Goal: Task Accomplishment & Management: Manage account settings

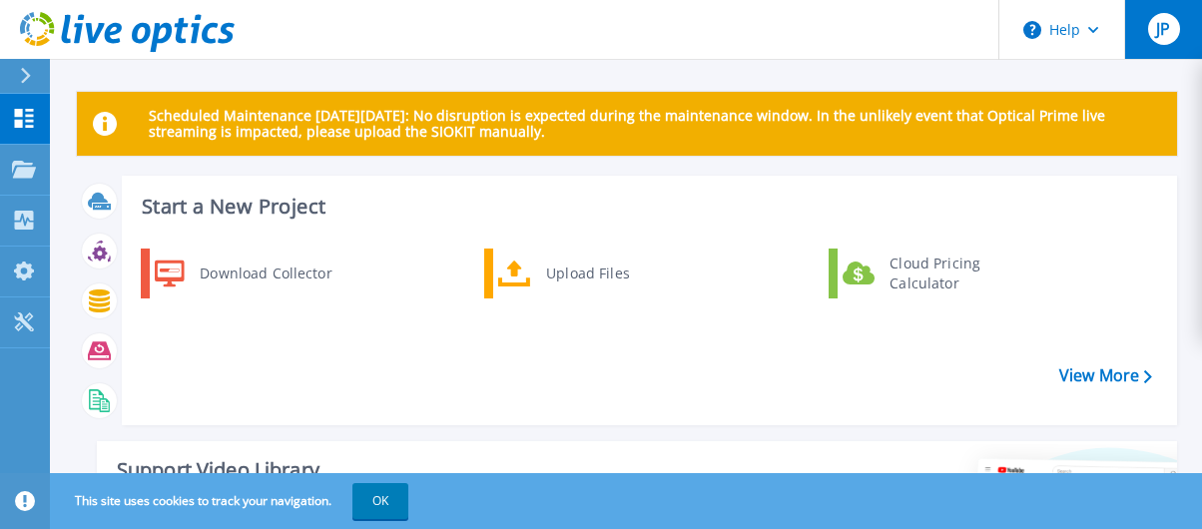
click at [1142, 30] on button "JP" at bounding box center [1163, 29] width 78 height 59
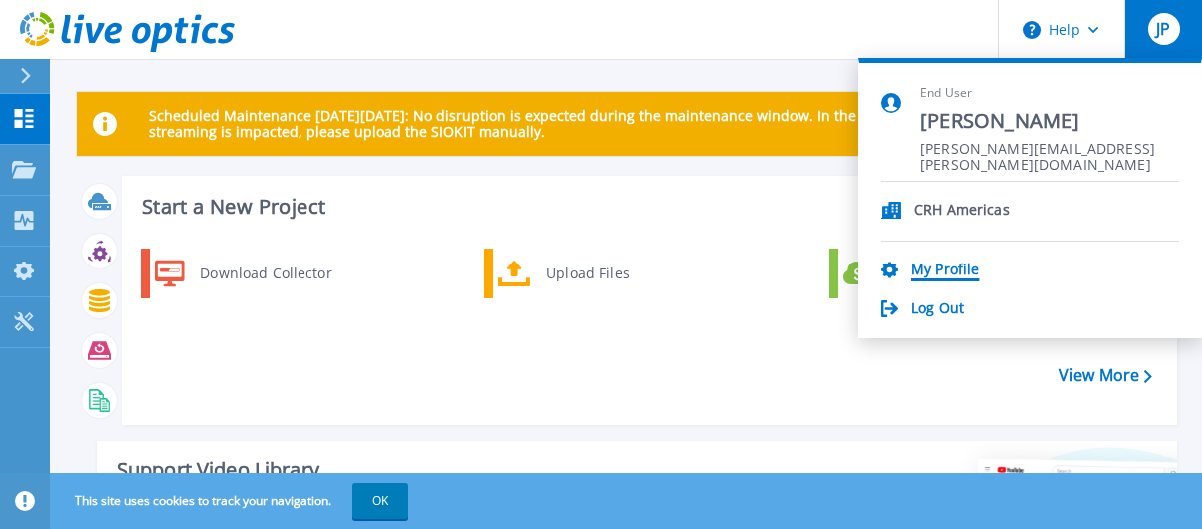
click at [951, 271] on link "My Profile" at bounding box center [946, 271] width 68 height 19
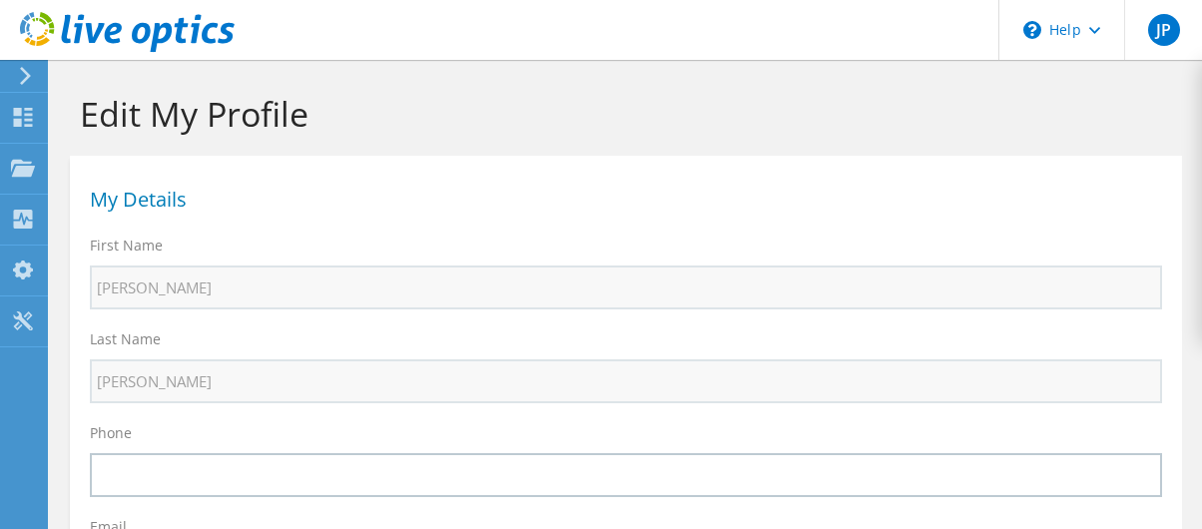
select select "224"
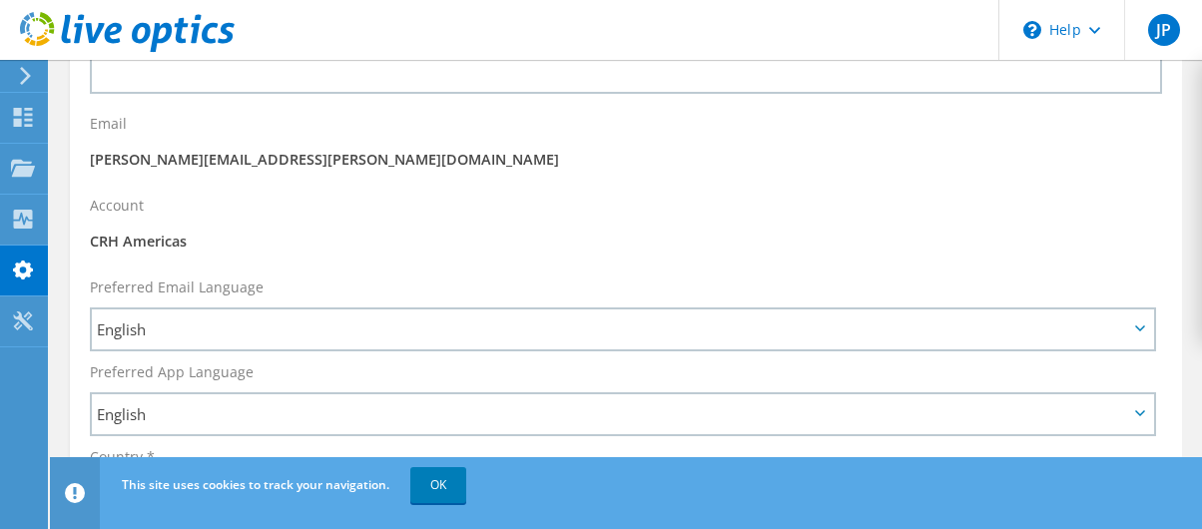
scroll to position [397, 0]
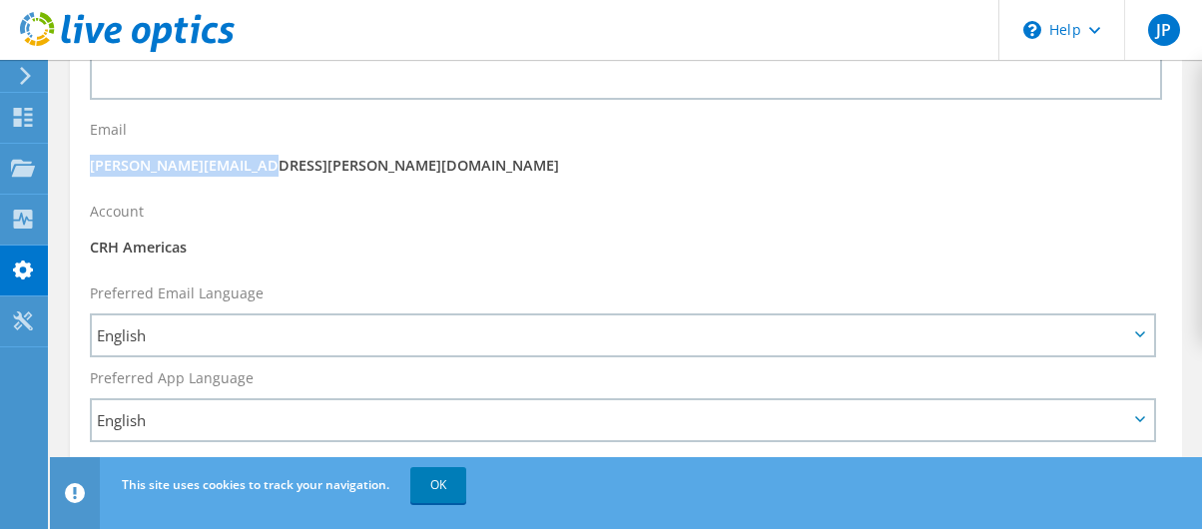
drag, startPoint x: 284, startPoint y: 161, endPoint x: 82, endPoint y: 164, distance: 201.7
click at [82, 164] on div "Email jermaine.pusey@crh.com" at bounding box center [626, 151] width 1112 height 82
copy p "[PERSON_NAME][EMAIL_ADDRESS][PERSON_NAME][DOMAIN_NAME]"
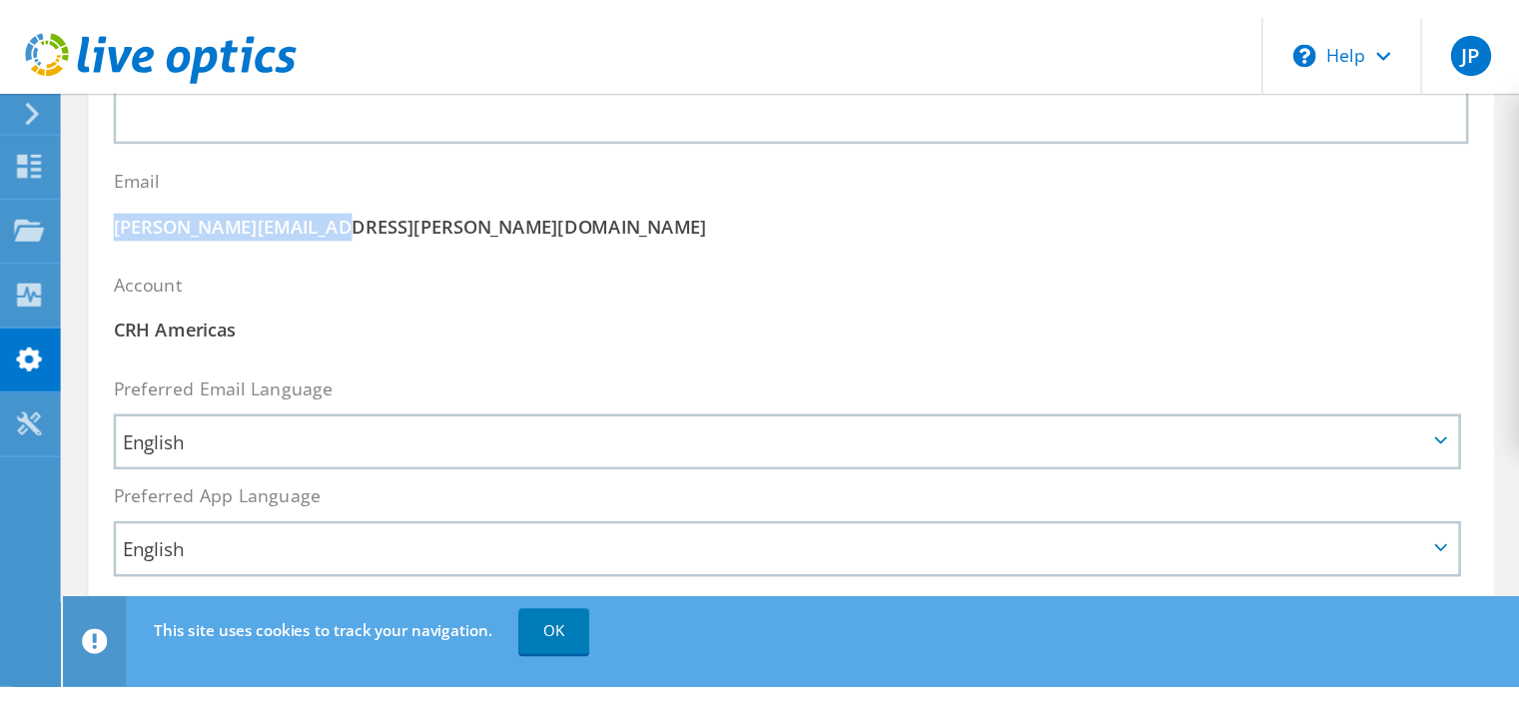
scroll to position [179, 0]
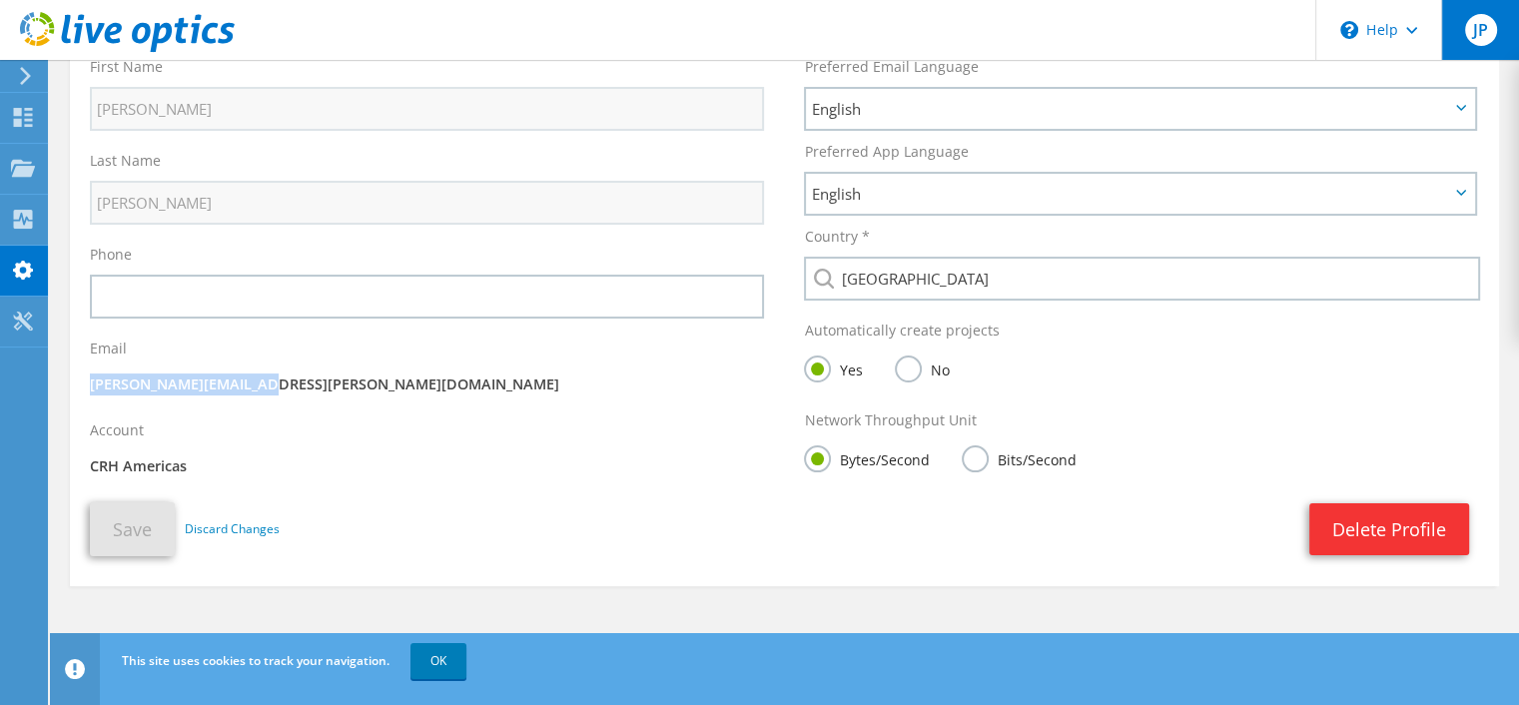
click at [1201, 38] on span "JP" at bounding box center [1481, 30] width 32 height 32
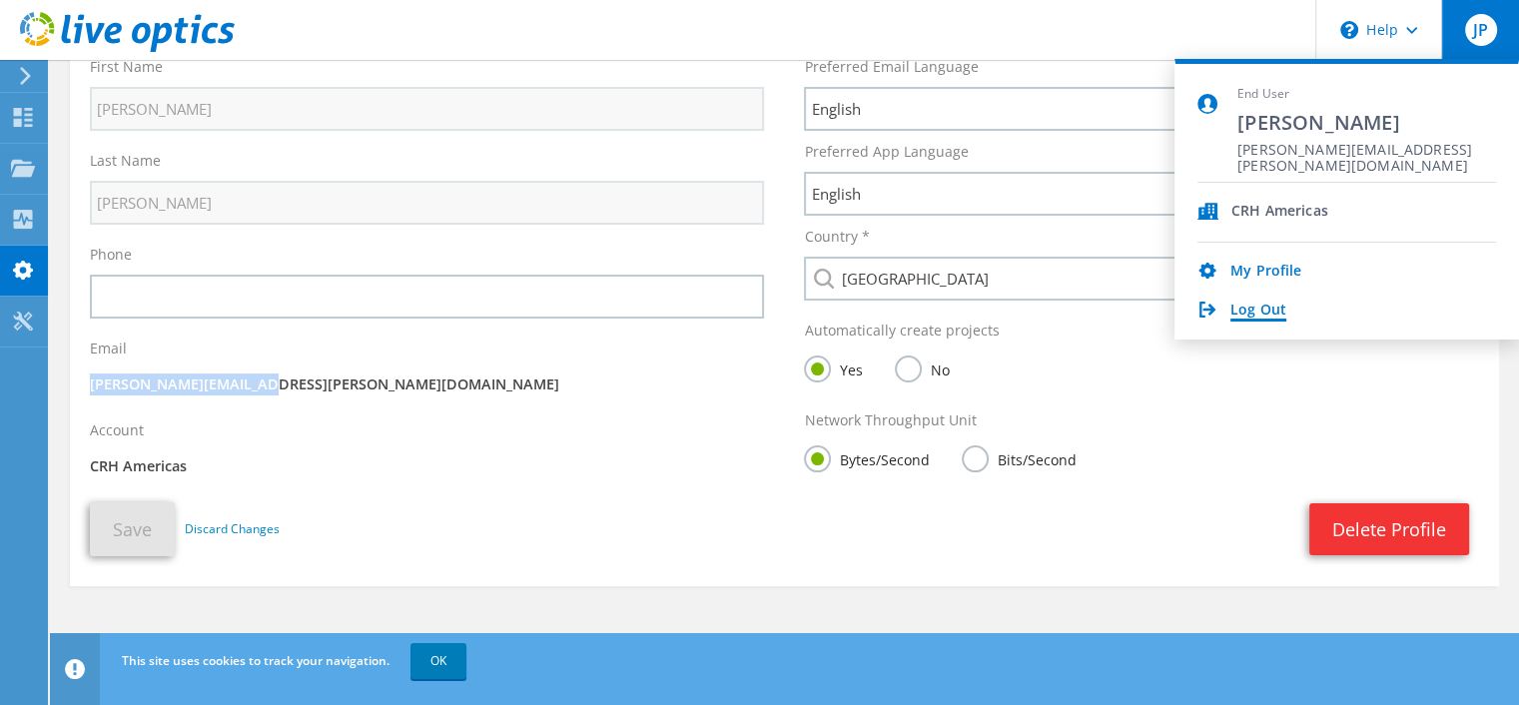
click at [1201, 307] on link "Log Out" at bounding box center [1258, 311] width 56 height 19
